Goal: Book appointment/travel/reservation

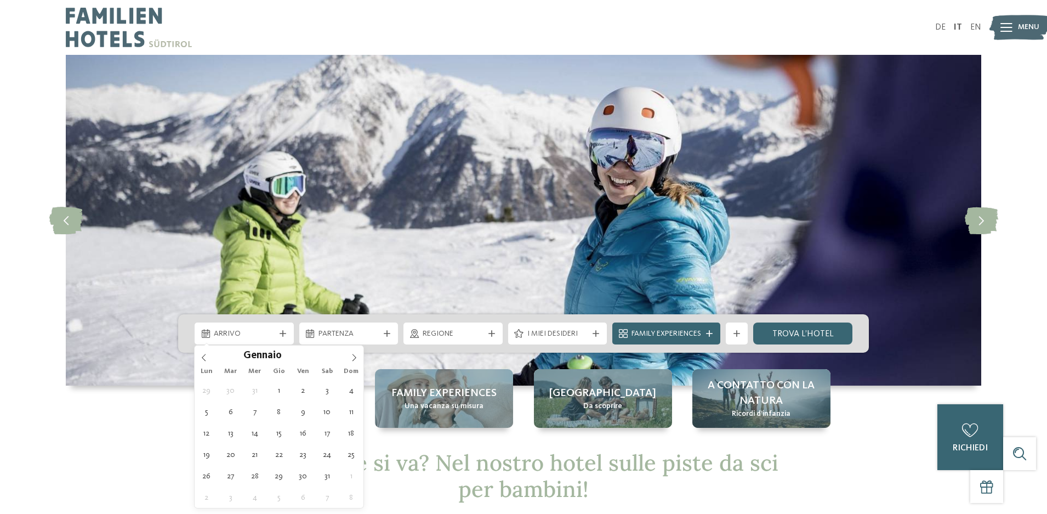
type div "[DATE]"
type input "****"
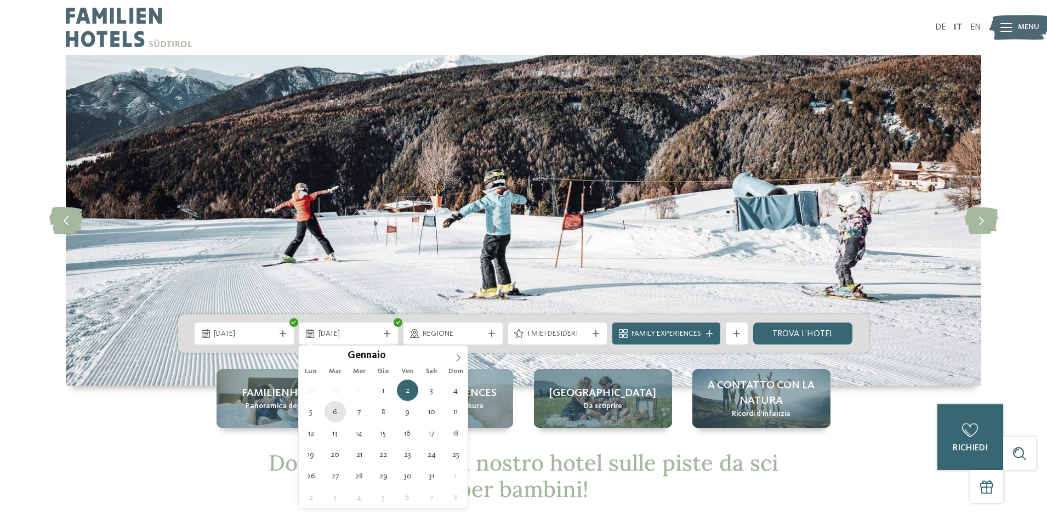
type div "[DATE]"
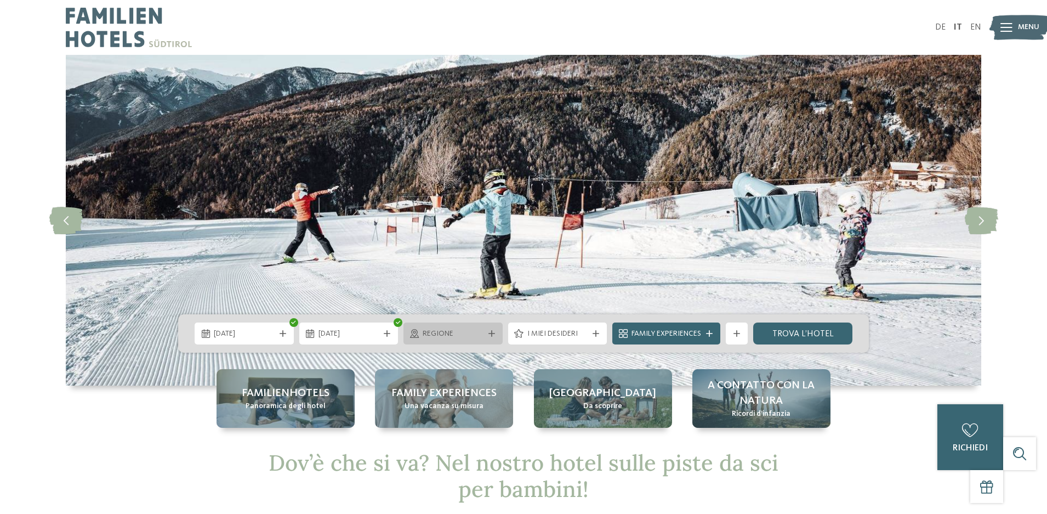
click at [462, 339] on span "Regione" at bounding box center [453, 333] width 61 height 11
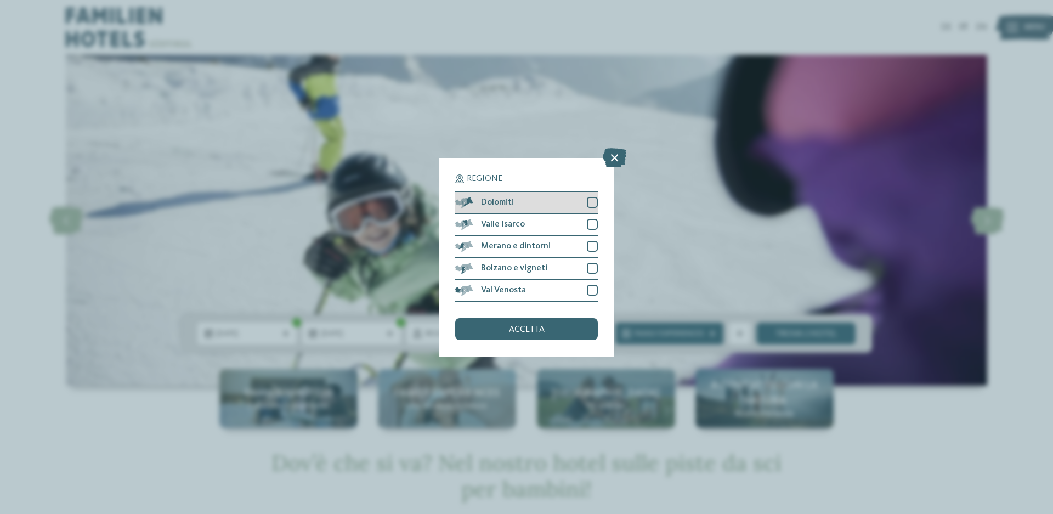
click at [589, 201] on div at bounding box center [592, 202] width 11 height 11
click at [593, 221] on div at bounding box center [592, 224] width 11 height 11
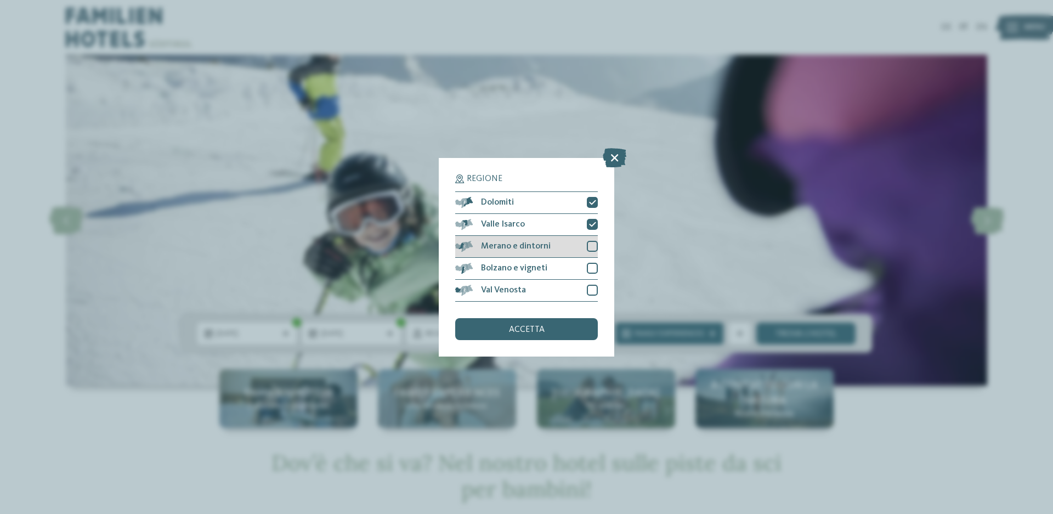
click at [589, 245] on div at bounding box center [592, 246] width 11 height 11
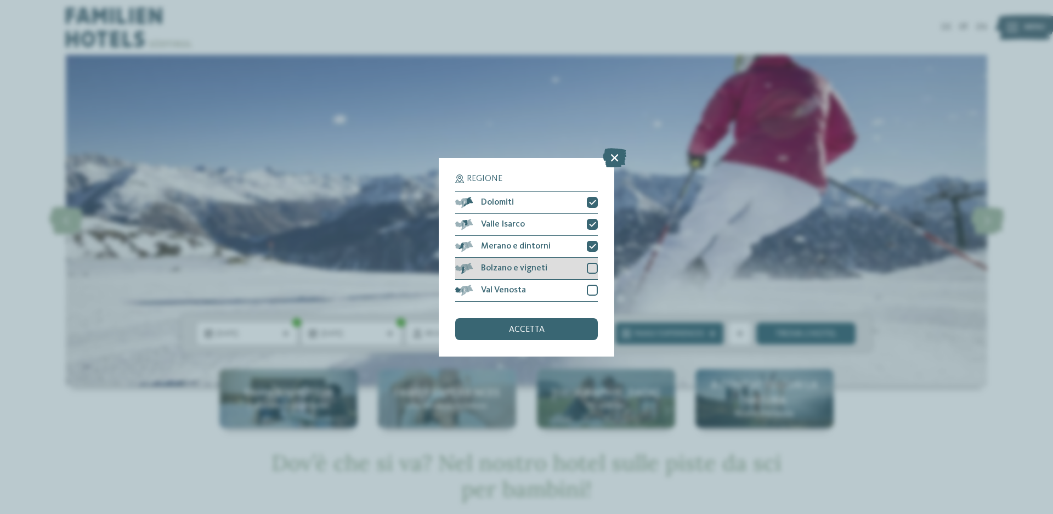
click at [591, 267] on div at bounding box center [592, 268] width 11 height 11
click at [592, 286] on div at bounding box center [592, 290] width 11 height 11
click at [575, 324] on div "accetta" at bounding box center [526, 329] width 143 height 22
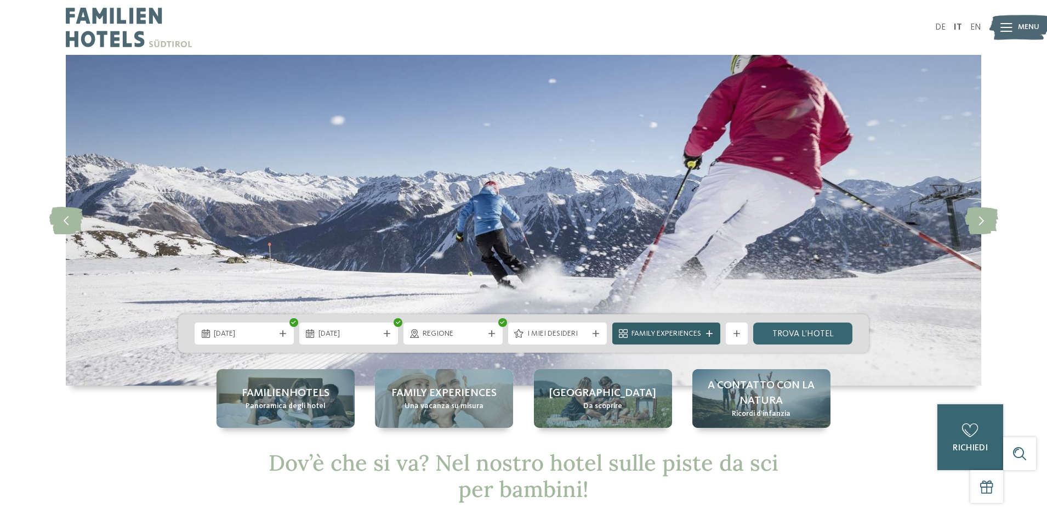
click at [638, 335] on span "Family Experiences" at bounding box center [667, 333] width 70 height 11
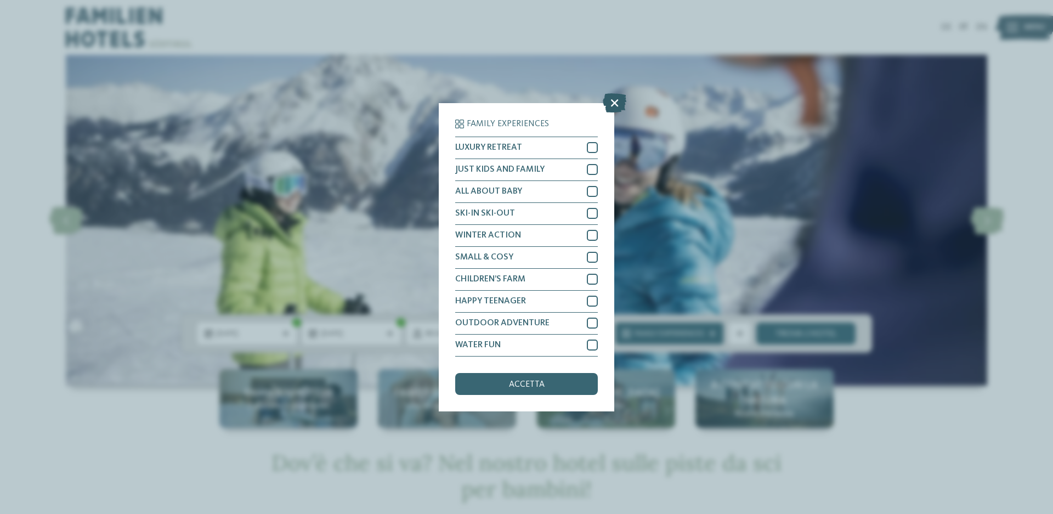
click at [612, 103] on icon at bounding box center [615, 102] width 24 height 19
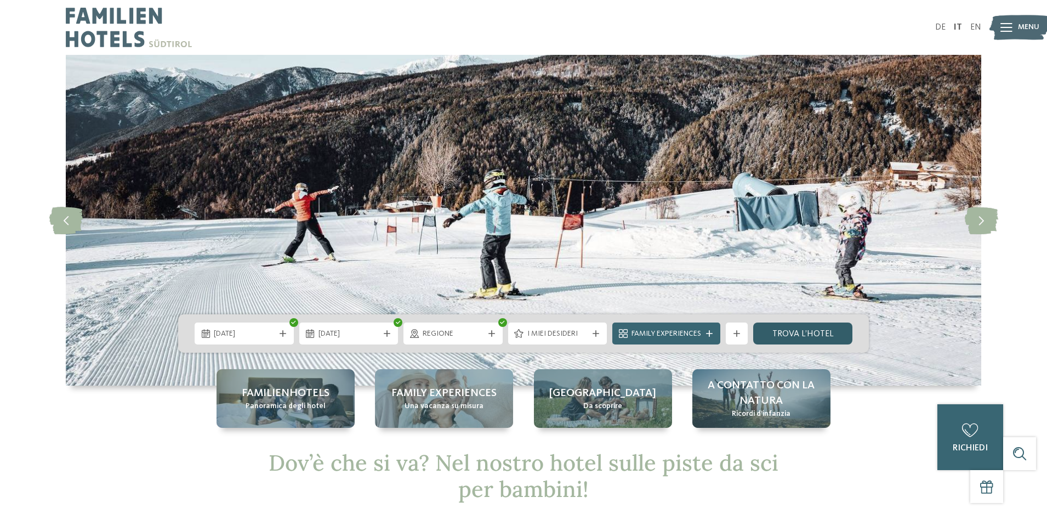
click at [801, 326] on link "trova l’hotel" at bounding box center [802, 333] width 99 height 22
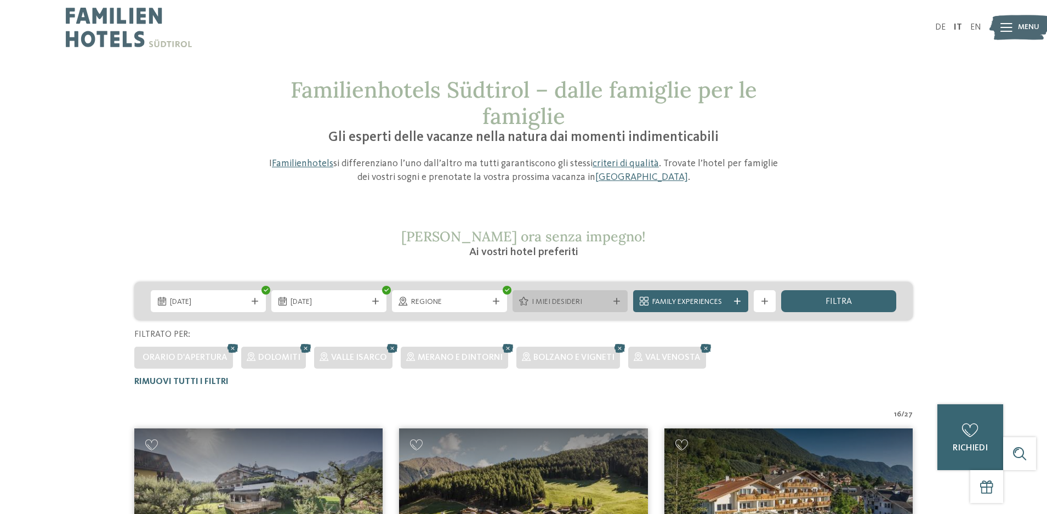
click at [536, 302] on span "I miei desideri" at bounding box center [570, 302] width 77 height 11
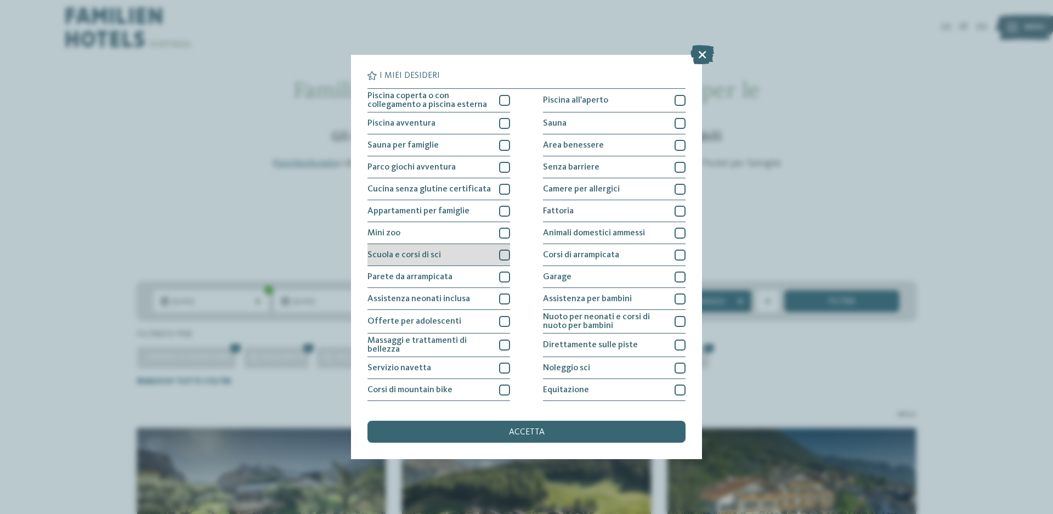
click at [503, 252] on div at bounding box center [504, 254] width 11 height 11
click at [569, 429] on div "accetta" at bounding box center [526, 431] width 318 height 22
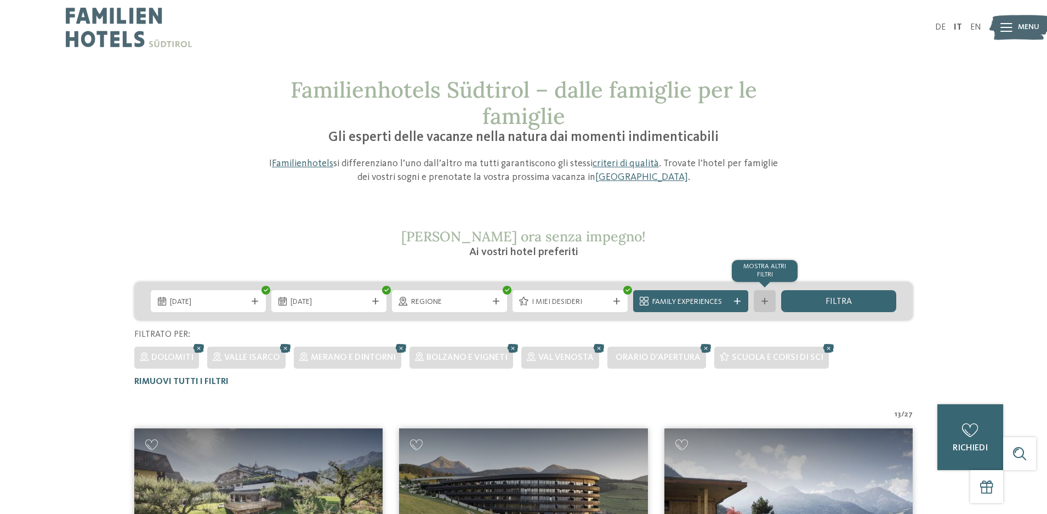
click at [769, 301] on div at bounding box center [764, 301] width 11 height 7
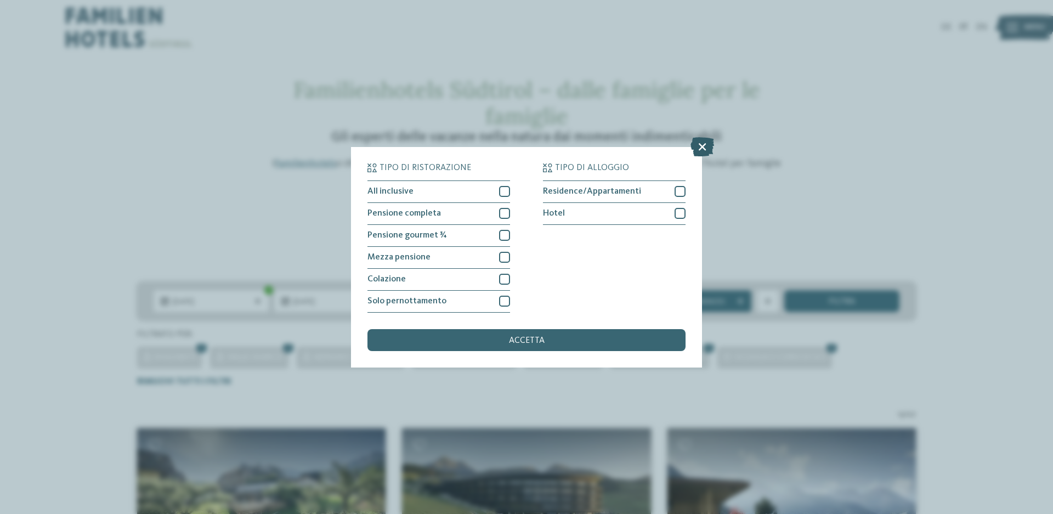
click at [697, 144] on icon at bounding box center [702, 146] width 24 height 19
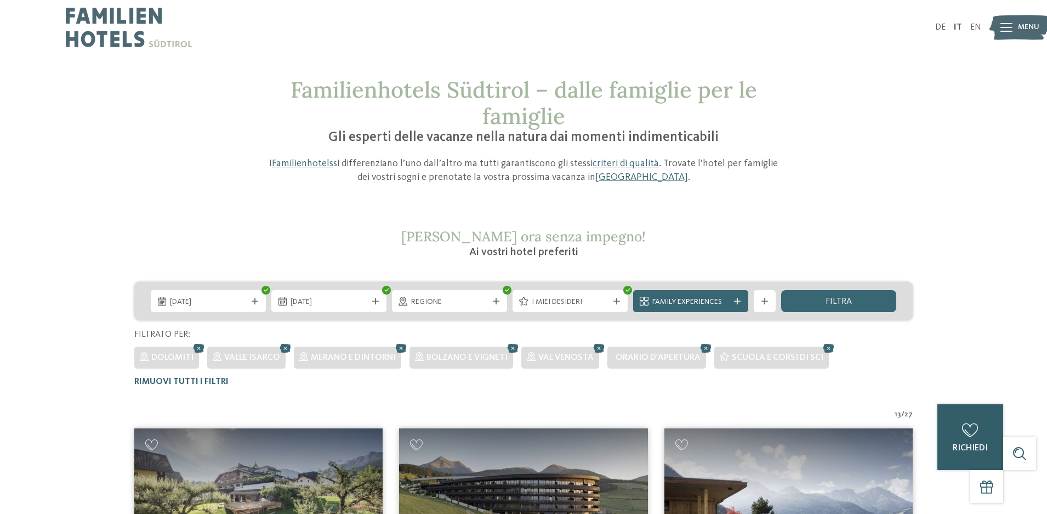
click at [956, 431] on div "0 richiedi 0 di 5 hotel aggiunti alla richiesta Richiedi ora" at bounding box center [970, 437] width 66 height 66
